Goal: Task Accomplishment & Management: Manage account settings

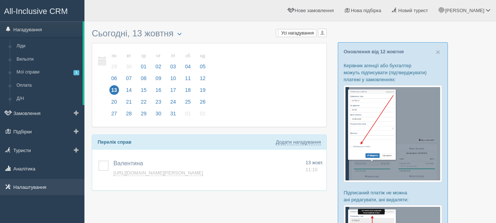
click at [42, 182] on link "Налаштування" at bounding box center [42, 187] width 84 height 16
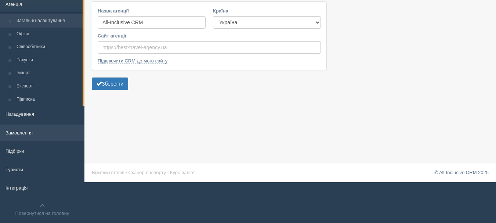
scroll to position [54, 0]
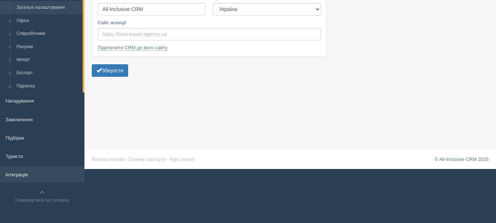
click at [43, 171] on link "Інтеграція" at bounding box center [42, 174] width 84 height 16
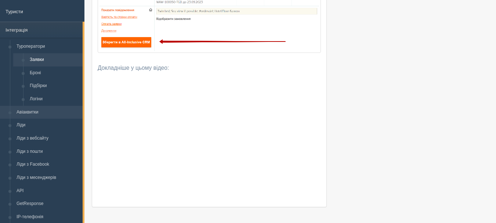
scroll to position [110, 0]
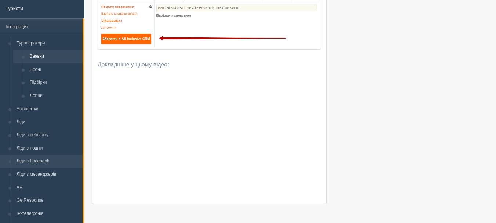
click at [53, 161] on link "Ліди з Facebook" at bounding box center [47, 161] width 69 height 13
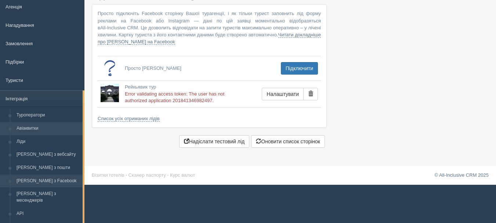
scroll to position [73, 0]
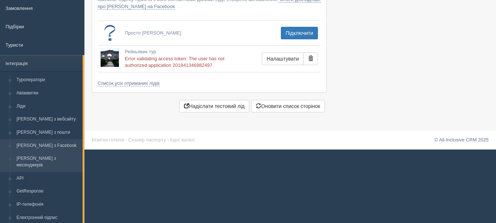
click at [61, 162] on link "Ліди з месенджерів" at bounding box center [47, 161] width 69 height 19
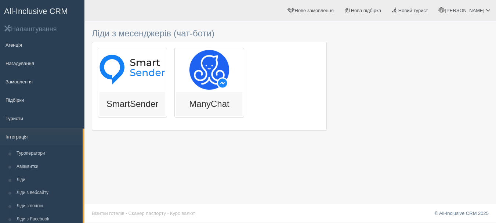
click at [146, 85] on div at bounding box center [132, 70] width 66 height 40
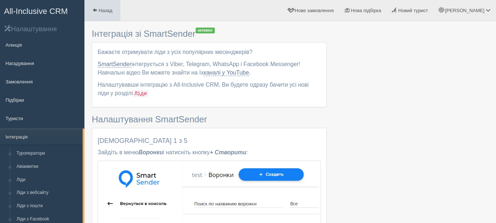
click at [97, 12] on span at bounding box center [94, 10] width 5 height 5
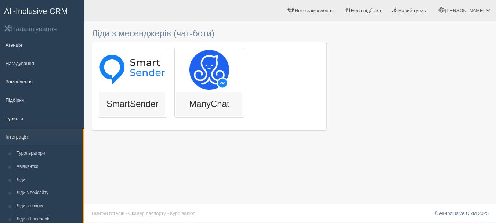
click at [204, 92] on div "ManyChat" at bounding box center [208, 83] width 69 height 70
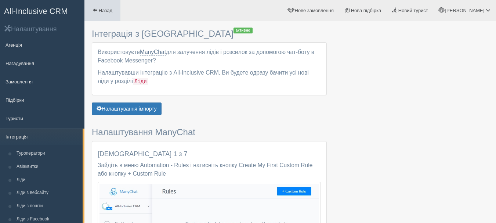
click at [96, 15] on link "Назад" at bounding box center [102, 10] width 36 height 21
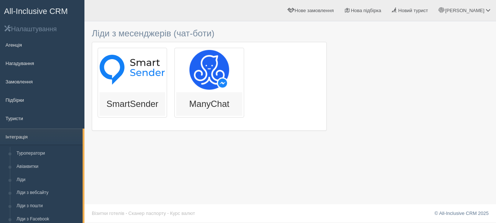
click at [151, 91] on div "SmartSender" at bounding box center [132, 83] width 69 height 70
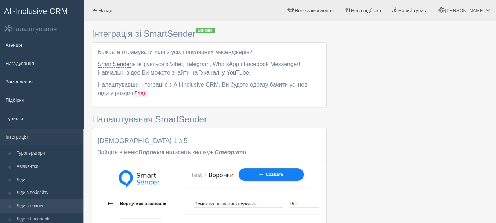
scroll to position [147, 0]
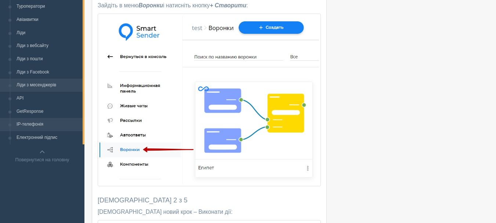
click at [50, 125] on link "IP-телефонія" at bounding box center [47, 124] width 69 height 13
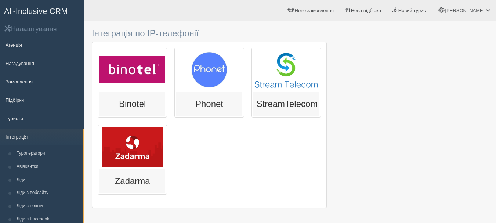
click at [135, 95] on div "Binotel" at bounding box center [132, 103] width 66 height 23
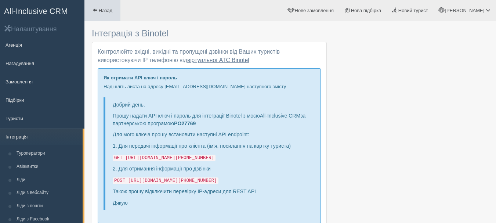
type input "grezentt@gmail.com"
click at [112, 12] on span "Назад" at bounding box center [106, 11] width 14 height 6
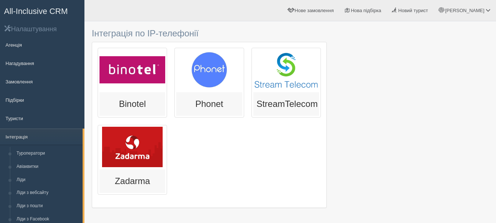
click at [145, 81] on div at bounding box center [132, 70] width 66 height 40
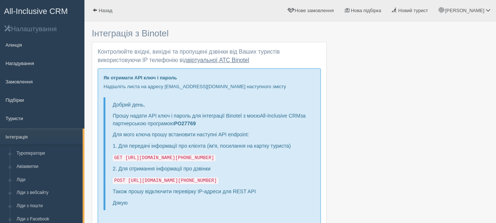
type input "grezentt@gmail.com"
click at [55, 10] on span "All-Inclusive CRM" at bounding box center [36, 11] width 64 height 9
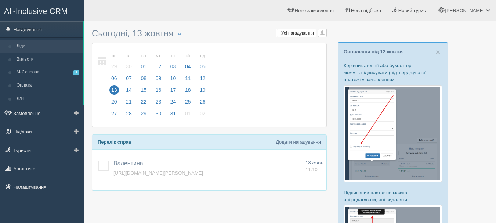
click at [51, 47] on link "Ліди" at bounding box center [47, 46] width 69 height 13
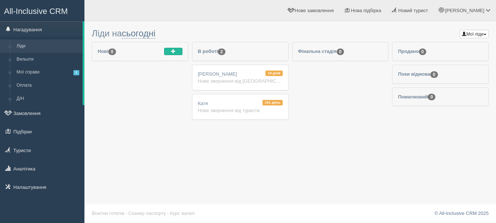
click at [150, 138] on div "Мої ліди Мої ліди Люсі Чен Степан Тихонюк Тим Бредфорд Ліди на сьогодні 0" at bounding box center [289, 111] width 411 height 223
click at [131, 82] on li "Нові 0" at bounding box center [140, 82] width 97 height 81
click at [45, 189] on link "Налаштування" at bounding box center [42, 187] width 84 height 16
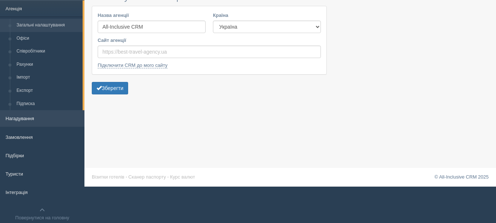
scroll to position [54, 0]
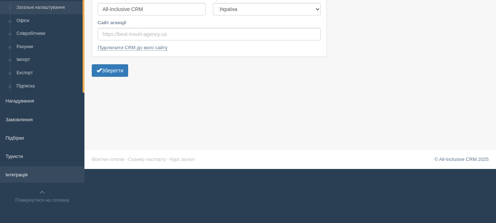
click at [34, 175] on link "Інтеграція" at bounding box center [42, 174] width 84 height 16
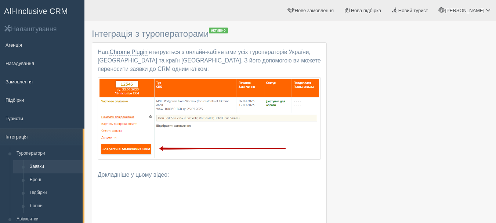
scroll to position [110, 0]
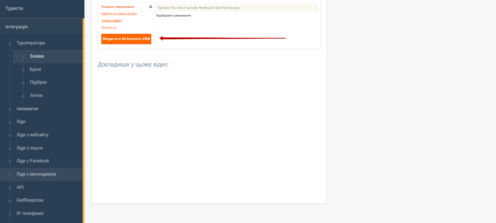
click at [52, 177] on link "Ліди з месенджерів" at bounding box center [47, 174] width 69 height 13
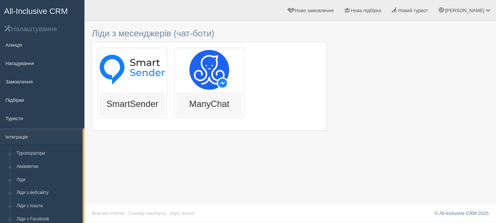
click at [126, 89] on div at bounding box center [132, 70] width 66 height 40
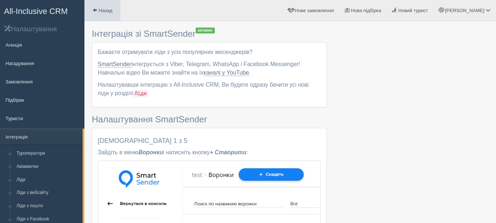
click at [106, 9] on span "Назад" at bounding box center [106, 11] width 14 height 6
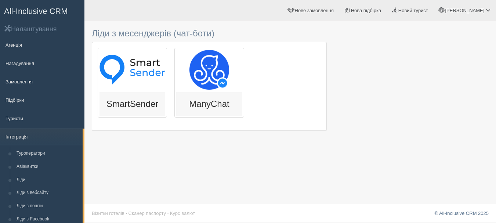
click at [203, 69] on div at bounding box center [209, 70] width 66 height 40
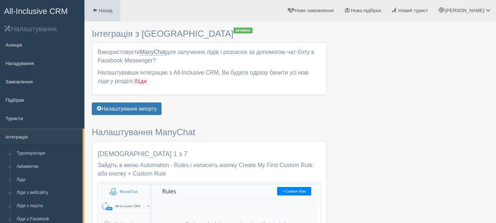
click at [100, 15] on link "Назад" at bounding box center [102, 10] width 36 height 21
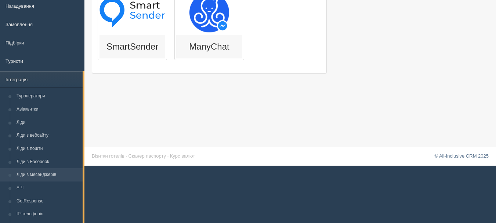
scroll to position [73, 0]
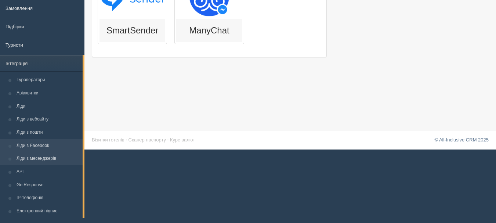
click at [55, 144] on link "Ліди з Facebook" at bounding box center [47, 145] width 69 height 13
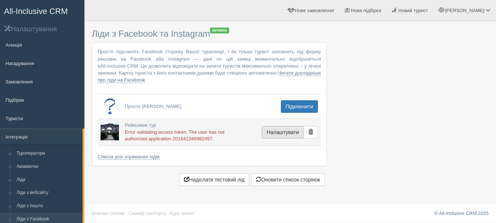
click at [286, 130] on button "Налаштувати" at bounding box center [283, 132] width 42 height 12
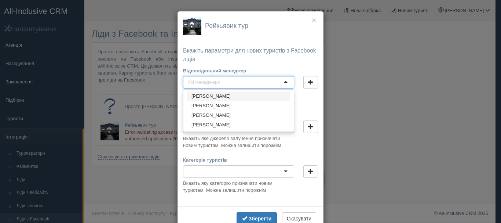
click at [282, 82] on div at bounding box center [238, 82] width 111 height 12
click at [362, 98] on div "× Рейкьявик тур Вкажіть параметри для нових туристів з Facebook лідів Відповіда…" at bounding box center [250, 111] width 501 height 223
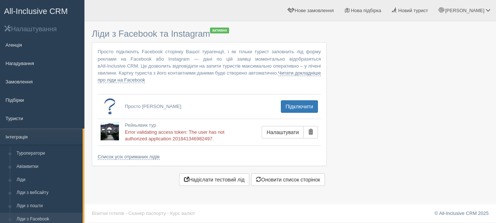
click at [61, 8] on span "All-Inclusive CRM" at bounding box center [36, 11] width 64 height 9
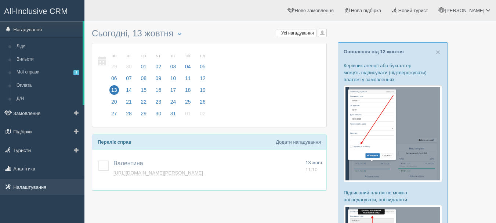
click at [51, 188] on link "Налаштування" at bounding box center [42, 187] width 84 height 16
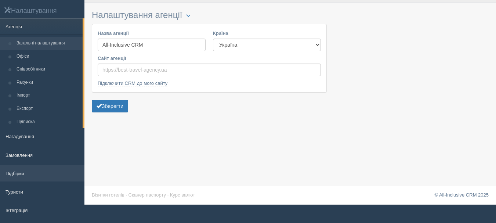
scroll to position [54, 0]
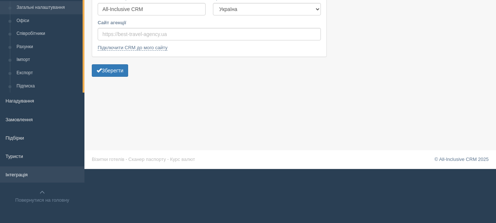
click at [43, 169] on link "Інтеграція" at bounding box center [42, 174] width 84 height 16
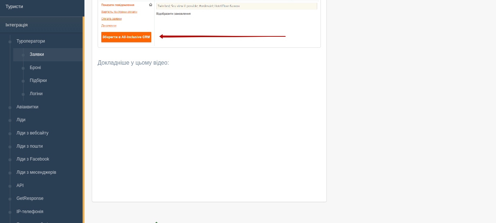
scroll to position [147, 0]
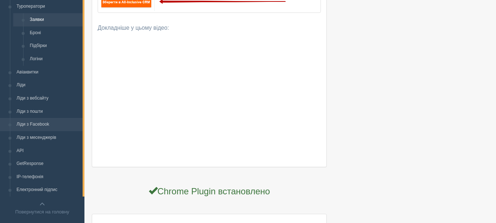
click at [52, 128] on link "Ліди з Facebook" at bounding box center [47, 124] width 69 height 13
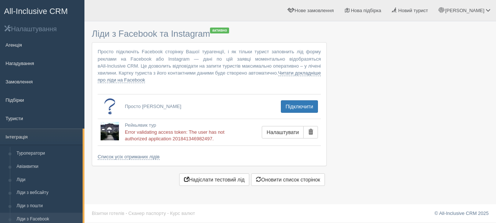
click at [54, 12] on span "All-Inclusive CRM" at bounding box center [36, 11] width 64 height 9
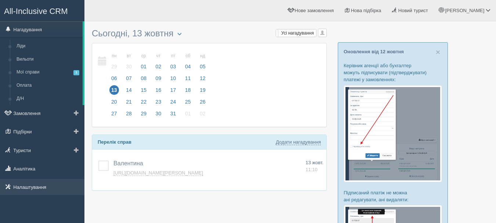
click at [34, 191] on link "Налаштування" at bounding box center [42, 187] width 84 height 16
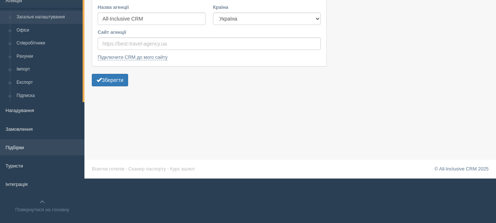
scroll to position [54, 0]
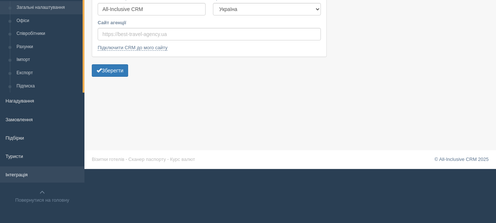
click at [32, 171] on link "Інтеграція" at bounding box center [42, 174] width 84 height 16
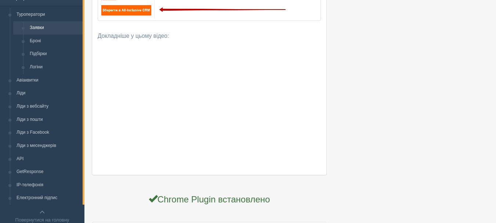
scroll to position [147, 0]
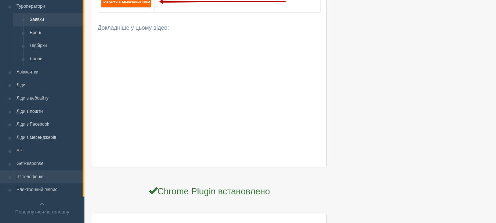
click at [41, 178] on link "IP-телефонія" at bounding box center [47, 176] width 69 height 13
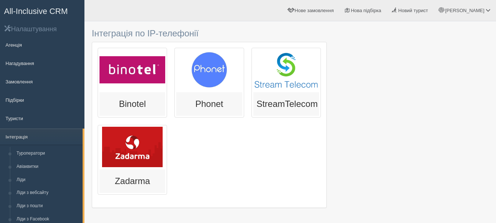
click at [145, 92] on div "Binotel" at bounding box center [132, 83] width 69 height 70
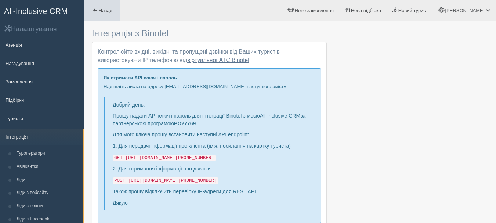
type input "grezentt@gmail.com"
click at [111, 6] on link "Назад" at bounding box center [102, 10] width 36 height 21
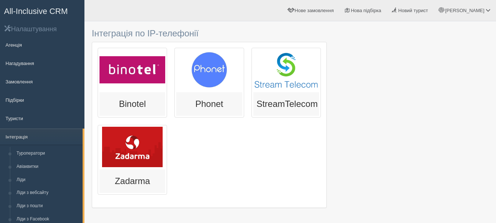
click at [127, 77] on div at bounding box center [132, 70] width 66 height 40
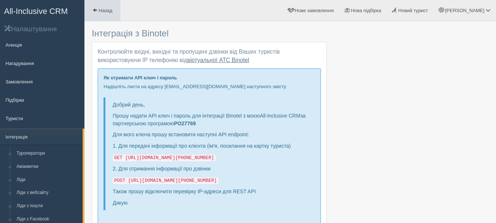
type input "grezentt@gmail.com"
click at [105, 9] on span "Назад" at bounding box center [106, 11] width 14 height 6
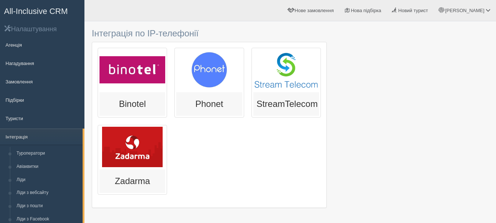
click at [174, 8] on div "Anna Мій профіль Моя аналітика Для туристів Допомога" at bounding box center [289, 10] width 411 height 21
click at [61, 11] on span "All-Inclusive CRM" at bounding box center [36, 11] width 64 height 9
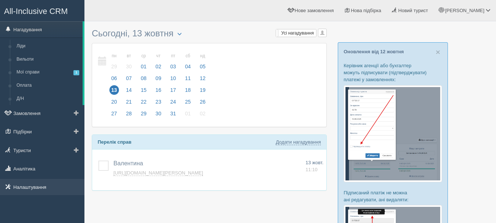
click at [47, 192] on link "Налаштування" at bounding box center [42, 187] width 84 height 16
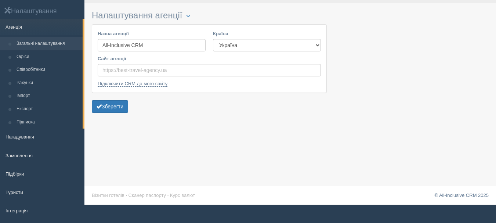
scroll to position [54, 0]
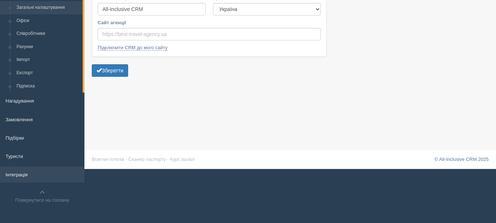
click at [35, 178] on link "Інтеграція" at bounding box center [42, 174] width 84 height 16
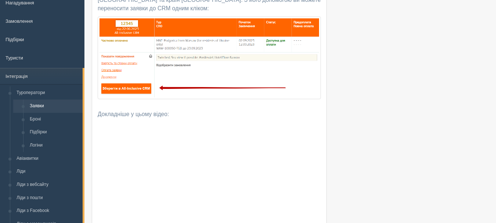
scroll to position [110, 0]
